Goal: Task Accomplishment & Management: Manage account settings

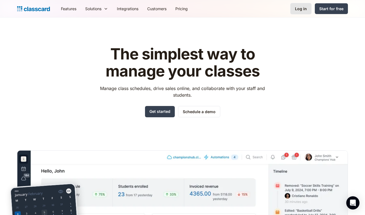
click at [296, 11] on div "Log in" at bounding box center [301, 9] width 12 height 6
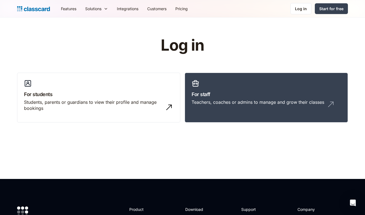
click at [296, 11] on div "Log in" at bounding box center [301, 9] width 12 height 6
